Goal: Task Accomplishment & Management: Manage account settings

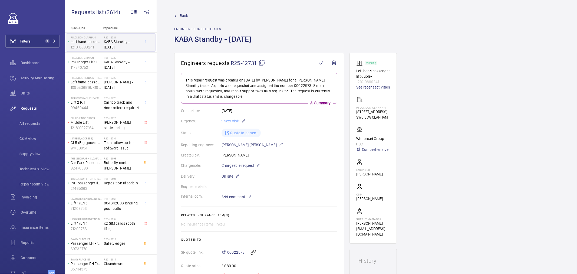
click at [328, 21] on div "Back Engineer request details KABA Standby - Friday 31st October" at bounding box center [367, 33] width 386 height 40
click at [33, 78] on span "Activity Monitoring" at bounding box center [40, 77] width 39 height 5
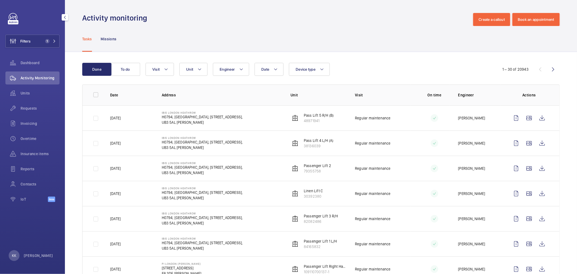
click at [36, 32] on div "Filters 1 Dashboard Activity Monitoring Units Requests Invoicing Overtime Insur…" at bounding box center [32, 110] width 54 height 195
click at [42, 40] on button "Filters 1" at bounding box center [32, 41] width 54 height 13
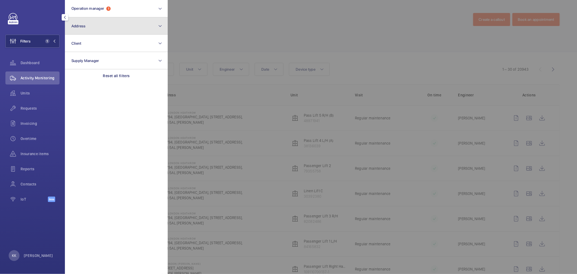
click at [88, 29] on button "Address" at bounding box center [116, 25] width 103 height 17
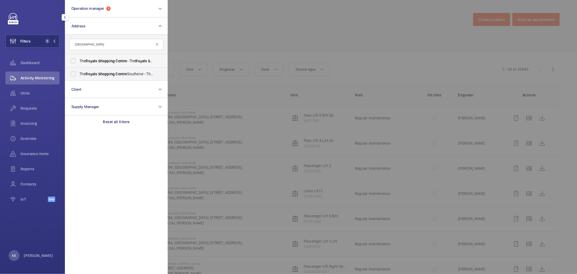
type input "Royals Shopping centre"
click at [114, 61] on span "Shopping" at bounding box center [106, 61] width 17 height 4
click at [78, 61] on input "The Royals Shopping Centre - The Royals Shopping Centre , SOUTHEND-ON-SEA SS1 1…" at bounding box center [73, 60] width 11 height 11
checkbox input "true"
click at [114, 75] on span "Shopping" at bounding box center [106, 74] width 17 height 4
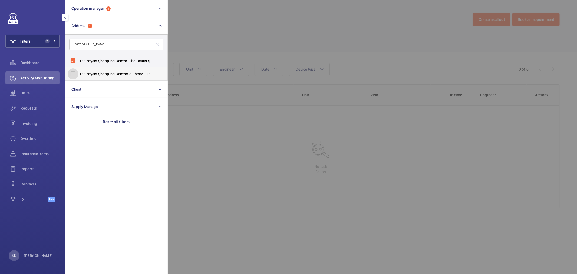
click at [78, 75] on input "The Royals Shopping Centre Southend - The Royals Shopping Centre , SOUTHEND-ON-…" at bounding box center [73, 73] width 11 height 11
checkbox input "true"
click at [253, 37] on div at bounding box center [456, 137] width 577 height 274
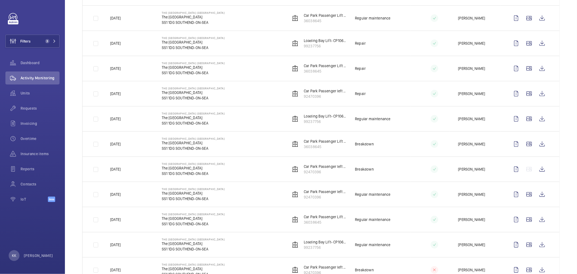
scroll to position [120, 0]
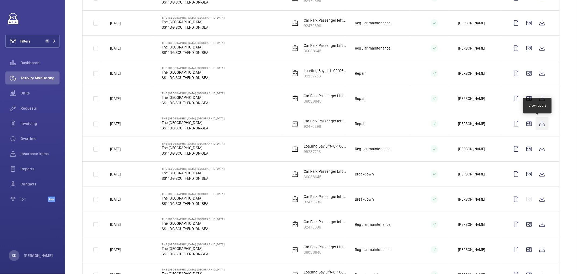
click at [537, 126] on wm-front-icon-button at bounding box center [542, 123] width 13 height 13
click at [34, 33] on div "Filters 3 Dashboard Activity Monitoring Units Requests Invoicing Overtime Insur…" at bounding box center [32, 110] width 54 height 195
click at [46, 42] on span "3" at bounding box center [47, 41] width 4 height 4
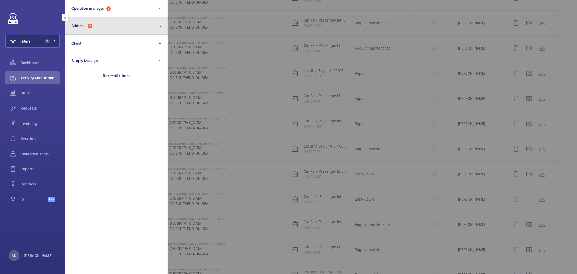
click at [89, 25] on span "2" at bounding box center [90, 26] width 4 height 4
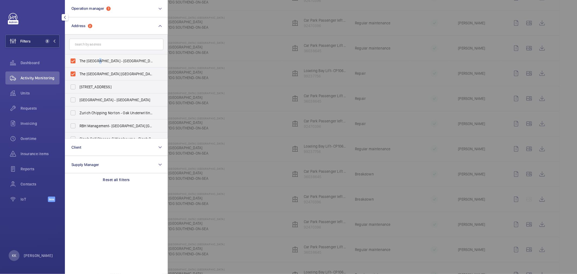
click at [98, 61] on span "The Royals Shopping Centre - The Royals Shopping Centre, SOUTHEND-ON-SEA SS1 1DG" at bounding box center [117, 60] width 74 height 5
click at [99, 70] on label "The Royals Shopping Centre Southend - The Royals Shopping Centre, SOUTHEND-ON-S…" at bounding box center [112, 73] width 94 height 13
click at [78, 70] on input "The Royals Shopping Centre Southend - The Royals Shopping Centre, SOUTHEND-ON-S…" at bounding box center [73, 73] width 11 height 11
checkbox input "false"
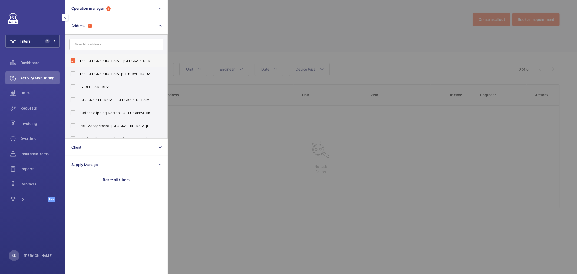
click at [98, 63] on span "The Royals Shopping Centre - The Royals Shopping Centre, SOUTHEND-ON-SEA SS1 1DG" at bounding box center [117, 60] width 74 height 5
click at [78, 63] on input "The Royals Shopping Centre - The Royals Shopping Centre, SOUTHEND-ON-SEA SS1 1DG" at bounding box center [73, 60] width 11 height 11
checkbox input "false"
click at [99, 51] on form at bounding box center [116, 45] width 102 height 20
click at [99, 45] on input "text" at bounding box center [116, 44] width 94 height 11
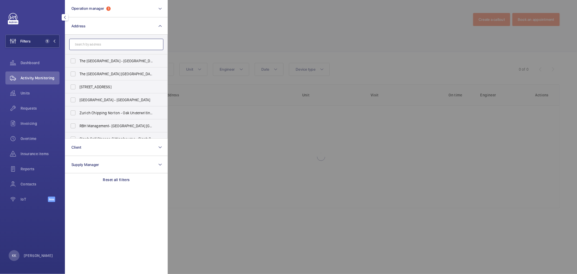
paste input "Novotel Heathrow"
type input "Novotel Heathrow"
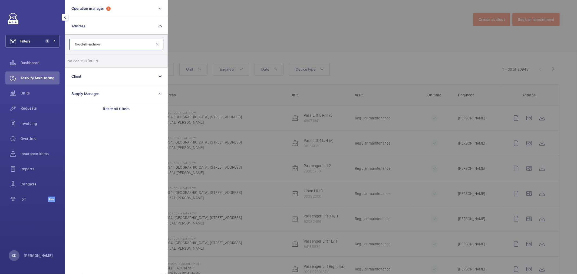
drag, startPoint x: 87, startPoint y: 42, endPoint x: 0, endPoint y: 45, distance: 86.9
click at [9, 46] on wm-front-sidebar-menu-filter "Filters 1 Operation manager 1 Address Novotel Heathrow No address found Reset C…" at bounding box center [32, 41] width 54 height 13
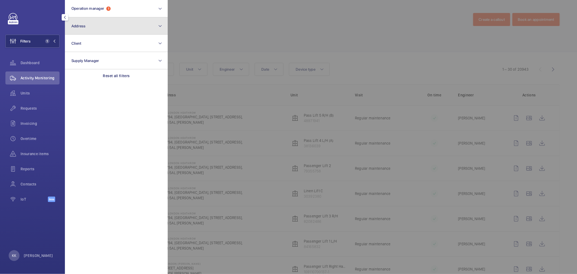
click at [83, 19] on button "Address" at bounding box center [116, 25] width 103 height 17
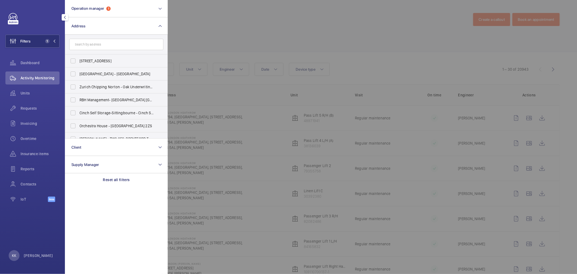
click at [86, 47] on input "text" at bounding box center [116, 44] width 94 height 11
type input "Novotel Heathrow"
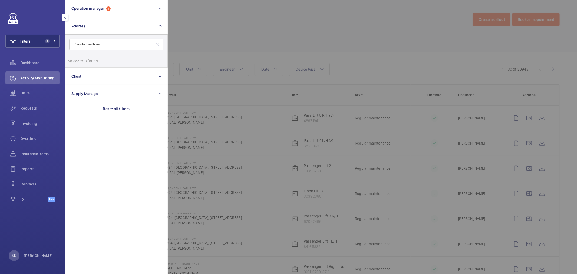
drag, startPoint x: 86, startPoint y: 42, endPoint x: 63, endPoint y: 43, distance: 23.3
click at [63, 43] on div "Filters 1 Operation manager 1 Address Novotel Heathrow No address found Reset C…" at bounding box center [32, 137] width 65 height 274
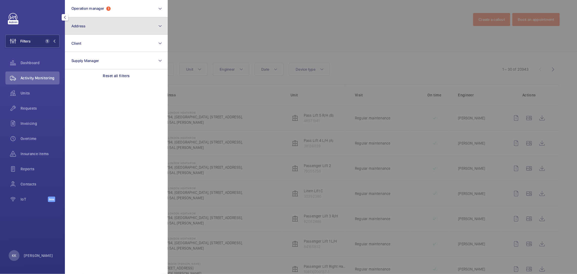
click at [108, 18] on button "Address" at bounding box center [116, 25] width 103 height 17
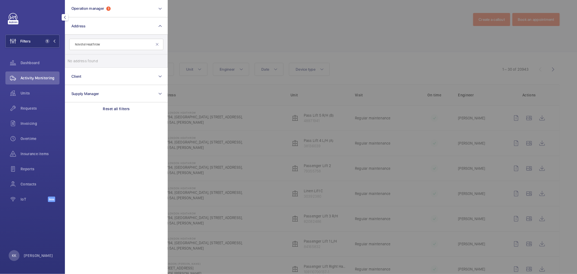
click at [87, 42] on input "Novotel Heathrow" at bounding box center [116, 44] width 94 height 11
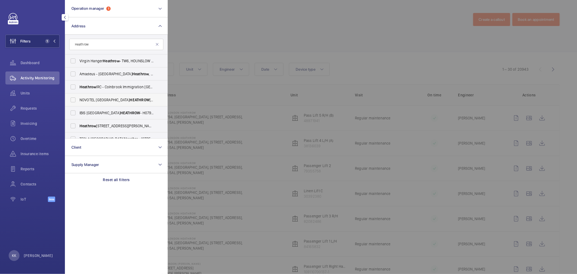
type input "Heathrow"
click at [130, 100] on span "HEATHROW" at bounding box center [140, 100] width 20 height 4
click at [78, 100] on input "NOVOTEL LONDON HEATHROW - Cherry Lane, WEST DRAYTON UB7 9HB" at bounding box center [73, 99] width 11 height 11
checkbox input "true"
click at [226, 38] on div at bounding box center [456, 137] width 577 height 274
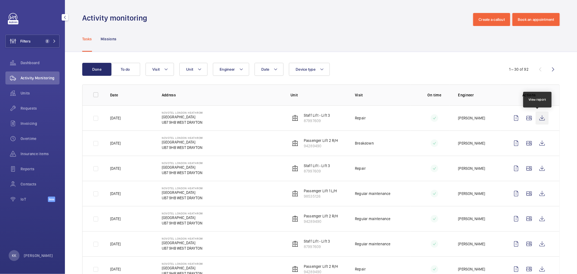
click at [537, 118] on wm-front-icon-button at bounding box center [542, 117] width 13 height 13
click at [29, 44] on span "Filters" at bounding box center [18, 41] width 25 height 13
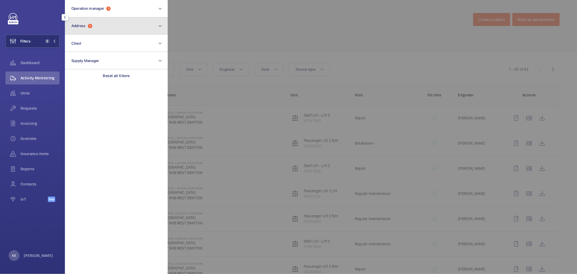
click at [90, 31] on button "Address 1" at bounding box center [116, 25] width 103 height 17
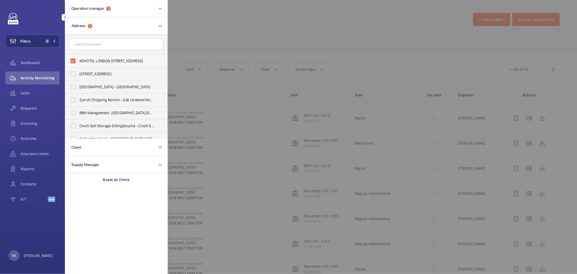
click at [96, 57] on label "NOVOTEL LONDON HEATHROW - Cherry Lane, WEST DRAYTON UB7 9HB" at bounding box center [112, 60] width 94 height 13
click at [78, 57] on input "NOVOTEL LONDON HEATHROW - Cherry Lane, WEST DRAYTON UB7 9HB" at bounding box center [73, 60] width 11 height 11
checkbox input "false"
click at [34, 110] on span "Requests" at bounding box center [40, 108] width 39 height 5
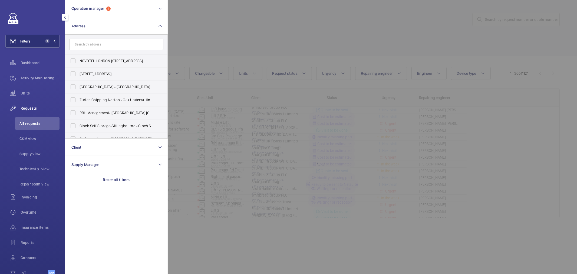
click at [502, 45] on div at bounding box center [456, 137] width 577 height 274
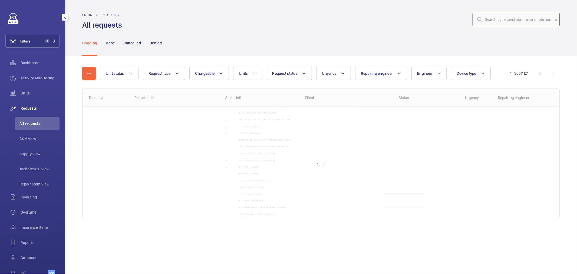
click at [503, 21] on input "text" at bounding box center [516, 20] width 87 height 14
paste input "06861"
type input "06861"
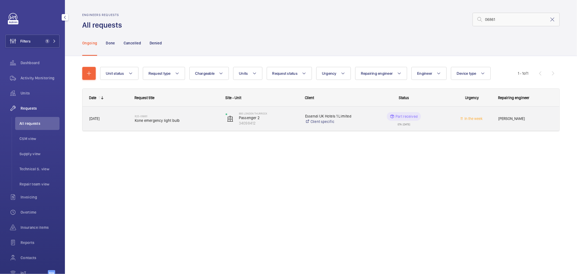
click at [200, 116] on h2 "R25-06861" at bounding box center [177, 115] width 84 height 3
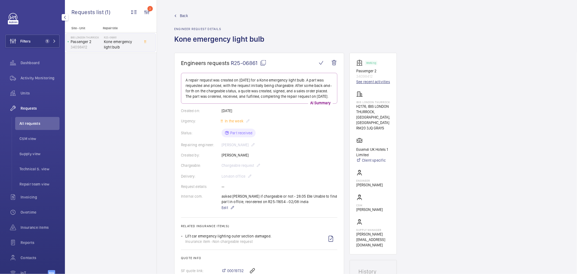
click at [370, 80] on link "See recent activities" at bounding box center [373, 81] width 34 height 5
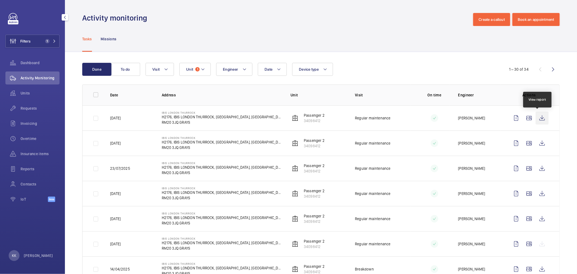
click at [540, 118] on wm-front-icon-button at bounding box center [542, 117] width 13 height 13
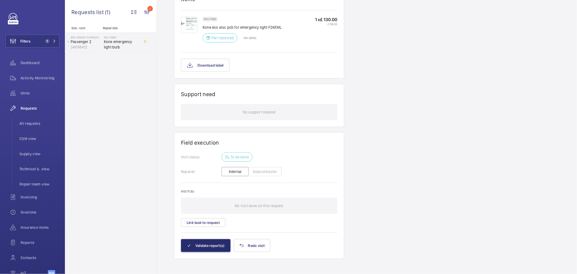
scroll to position [357, 0]
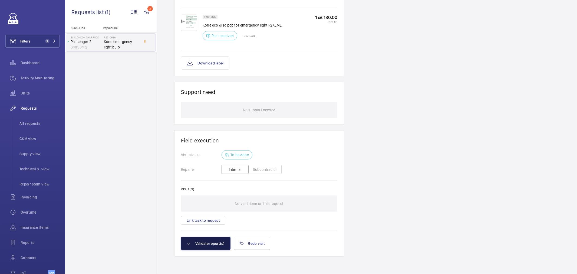
click at [202, 241] on button "Validate report(s)" at bounding box center [206, 243] width 50 height 13
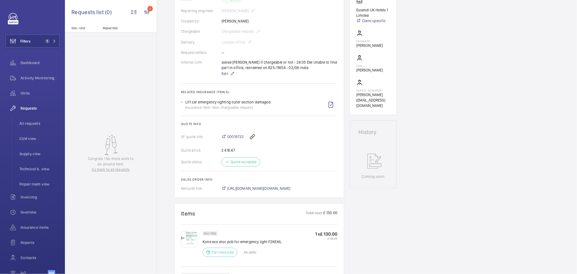
scroll to position [150, 0]
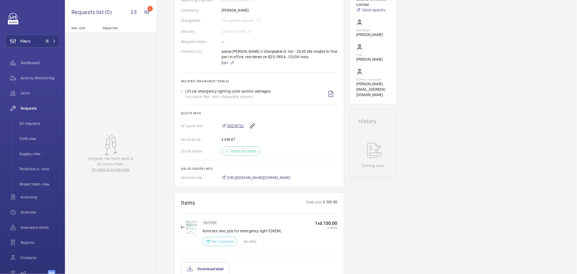
click at [241, 126] on span "00019732" at bounding box center [235, 125] width 17 height 5
click at [44, 47] on button "Filters 1" at bounding box center [32, 41] width 54 height 13
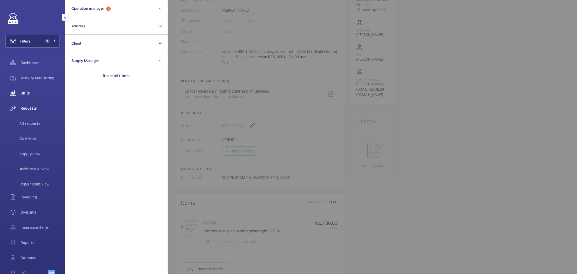
click at [30, 96] on div "Units" at bounding box center [32, 93] width 54 height 13
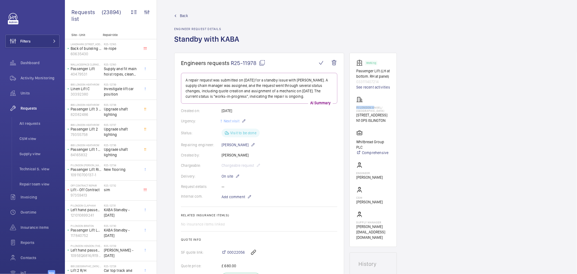
drag, startPoint x: 373, startPoint y: 109, endPoint x: 355, endPoint y: 109, distance: 18.1
click at [355, 109] on wm-front-card "Working Passenger Lift (LH at bottom. RH at panel) 033111407214 See recent acti…" at bounding box center [373, 150] width 47 height 194
click at [364, 107] on p "PI London Angel/ Islington" at bounding box center [373, 109] width 34 height 6
drag, startPoint x: 372, startPoint y: 111, endPoint x: 353, endPoint y: 109, distance: 18.9
click at [353, 109] on wm-front-card "Working Passenger Lift (LH at bottom. RH at panel) 033111407214 See recent acti…" at bounding box center [373, 150] width 47 height 194
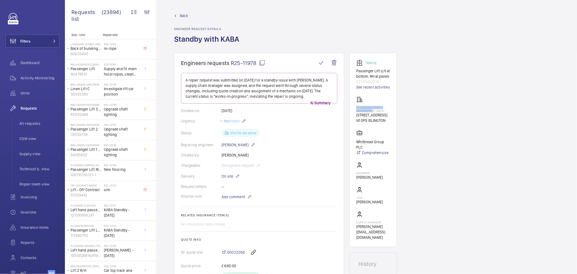
copy p "PI London Angel/ Islington"
click at [55, 42] on button "Filters" at bounding box center [32, 41] width 54 height 13
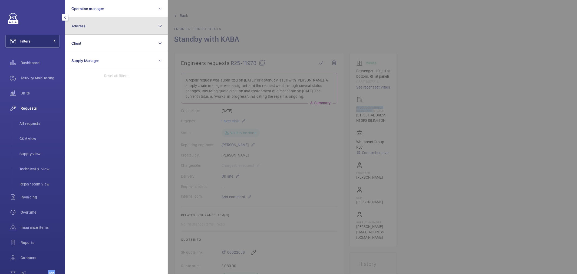
click at [84, 26] on span "Address" at bounding box center [78, 26] width 14 height 4
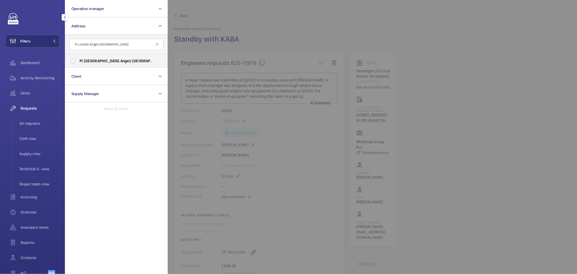
type input "PI London Angel/ Islington"
click at [118, 57] on label "PI London Angel/ Islington - 18-26 Parkfield St, ISLINGTON N1 0PS" at bounding box center [112, 60] width 94 height 13
click at [78, 57] on input "PI London Angel/ Islington - 18-26 Parkfield St, ISLINGTON N1 0PS" at bounding box center [73, 60] width 11 height 11
checkbox input "true"
click at [234, 53] on div at bounding box center [456, 137] width 577 height 274
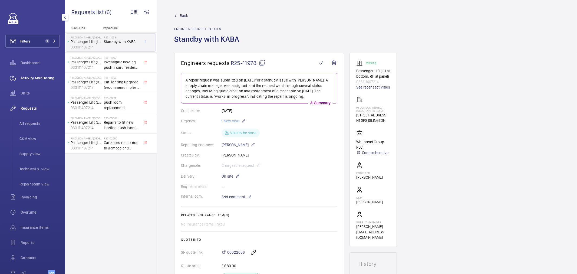
click at [42, 79] on span "Activity Monitoring" at bounding box center [40, 77] width 39 height 5
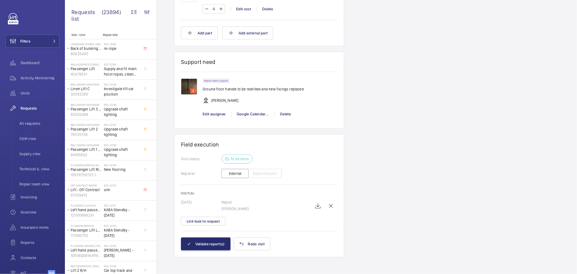
scroll to position [388, 0]
click at [313, 205] on wm-front-icon-button at bounding box center [317, 205] width 13 height 13
